Goal: Register for event/course

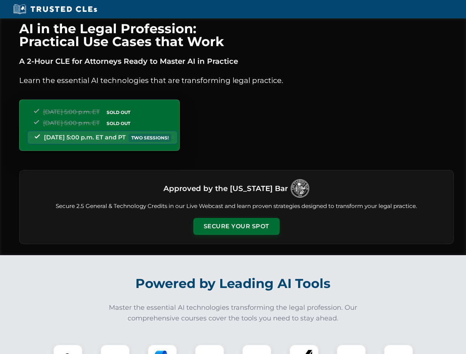
click at [236, 227] on button "Secure Your Spot" at bounding box center [236, 226] width 86 height 17
click at [68, 349] on img at bounding box center [67, 359] width 21 height 21
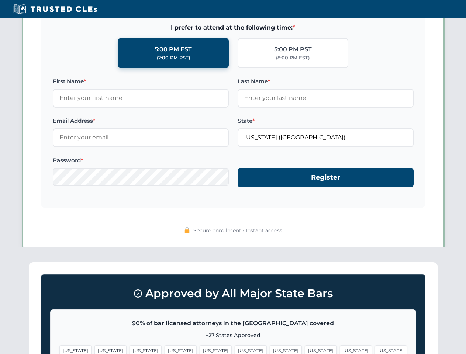
click at [270, 349] on span "[US_STATE]" at bounding box center [286, 350] width 32 height 11
click at [340, 349] on span "[US_STATE]" at bounding box center [356, 350] width 32 height 11
